Goal: Navigation & Orientation: Understand site structure

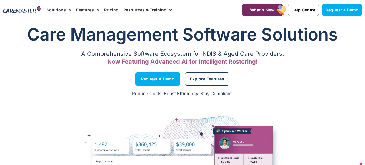
click at [12, 9] on img at bounding box center [22, 10] width 38 height 8
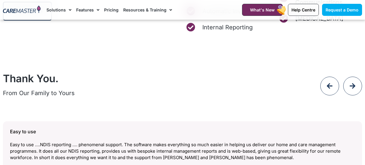
scroll to position [1630, 0]
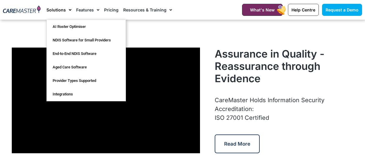
click at [66, 10] on span "Menu" at bounding box center [69, 10] width 6 height 10
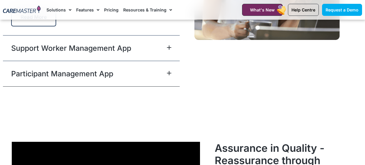
scroll to position [1630, 0]
